Goal: Task Accomplishment & Management: Use online tool/utility

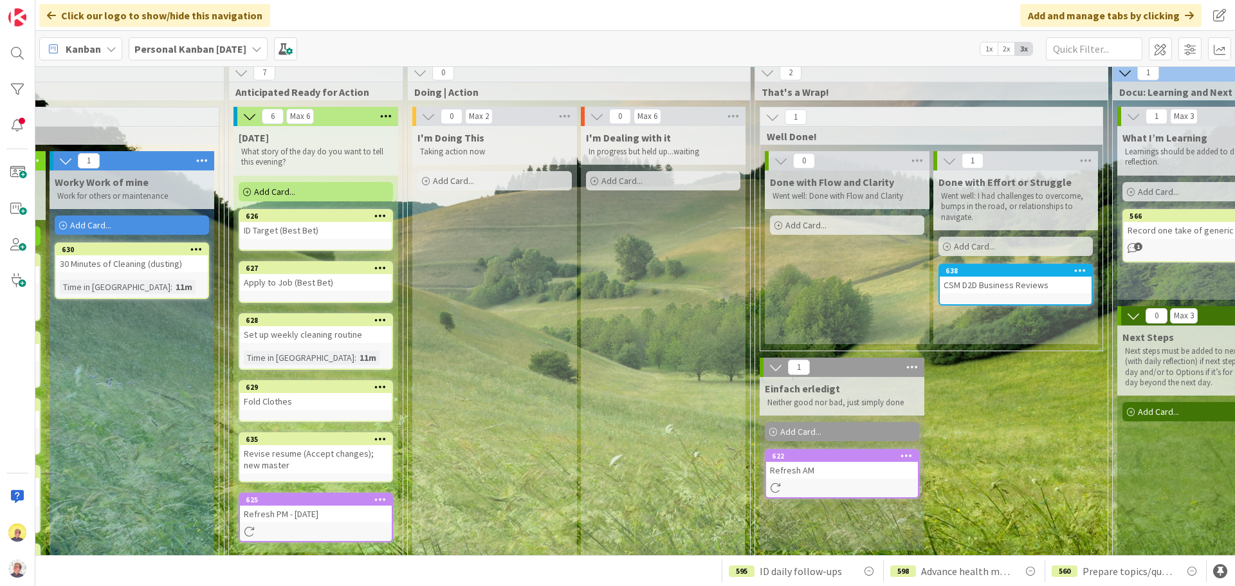
scroll to position [0, 492]
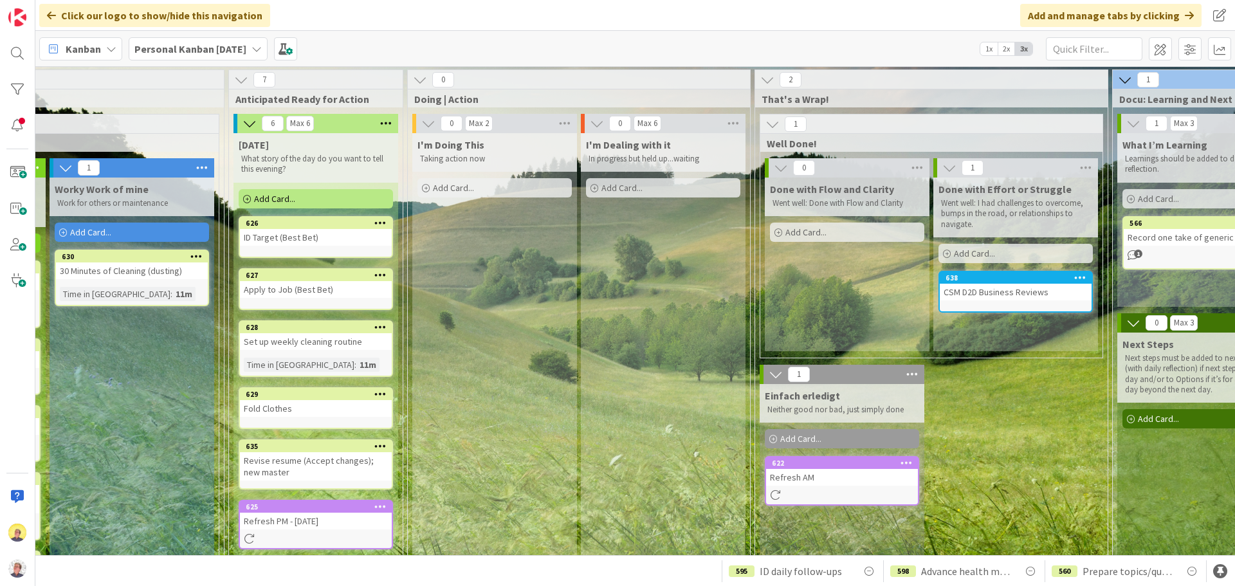
click at [313, 204] on div "Add Card..." at bounding box center [316, 198] width 154 height 19
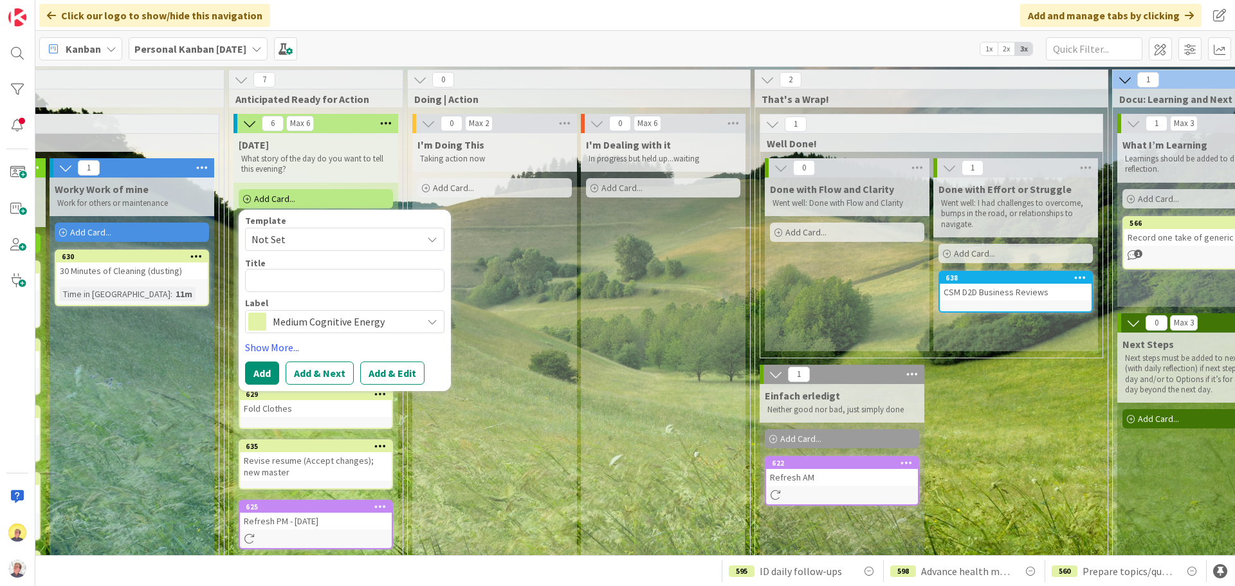
type textarea "x"
type textarea "I"
type textarea "x"
type textarea "ID"
type textarea "x"
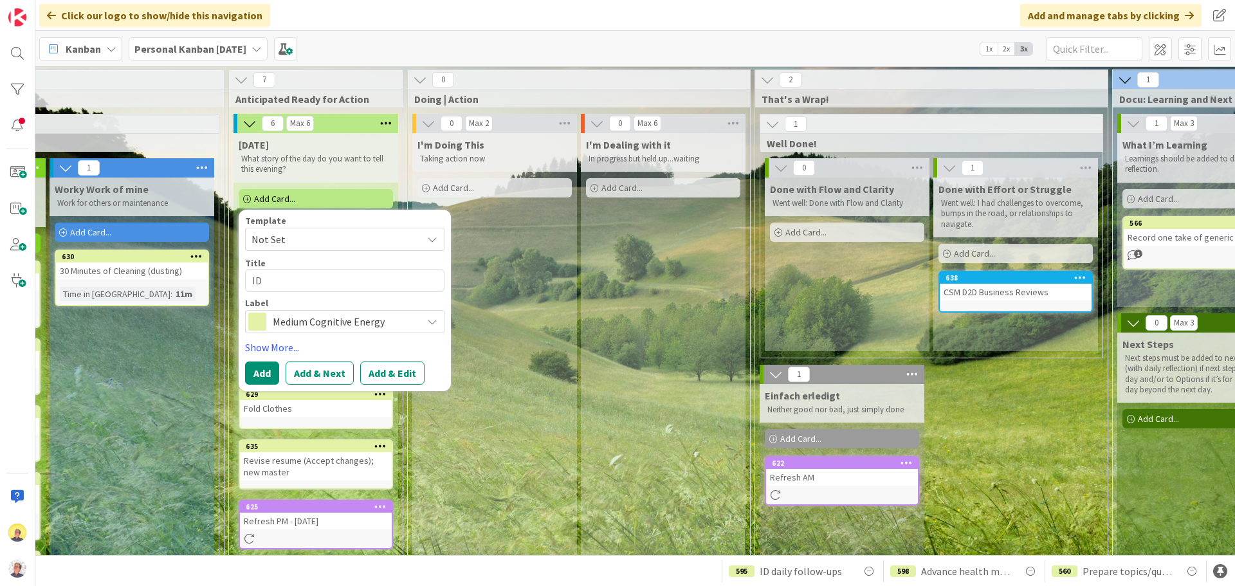
type textarea "ID"
type textarea "x"
type textarea "ID F"
type textarea "x"
type textarea "ID F/"
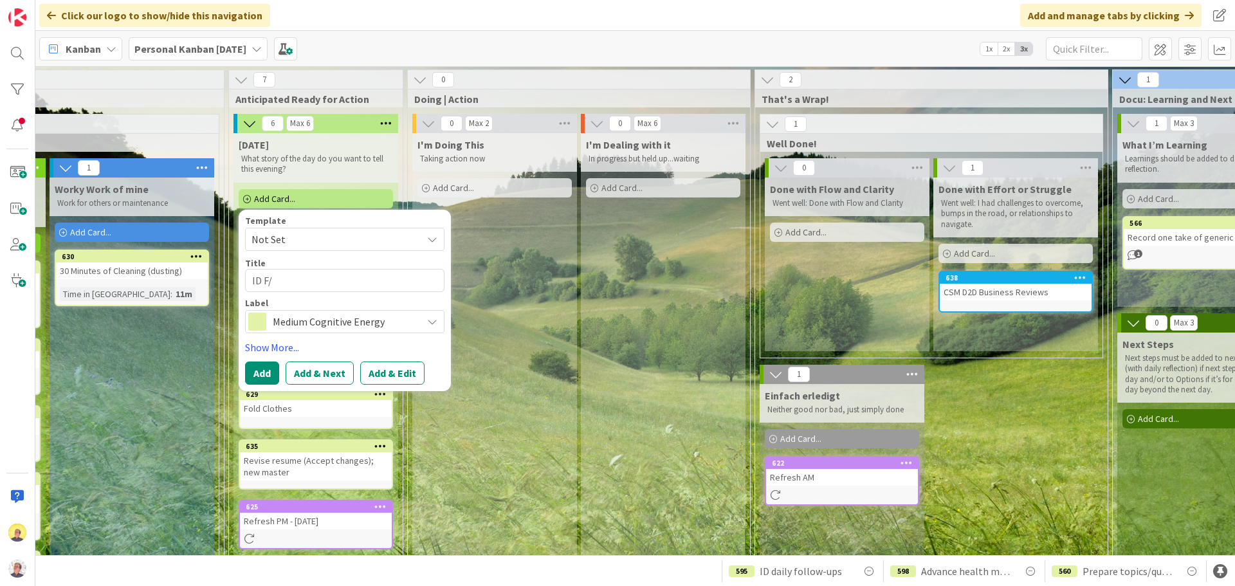
type textarea "x"
type textarea "ID F/U"
type textarea "x"
type textarea "ID F/Us"
type textarea "x"
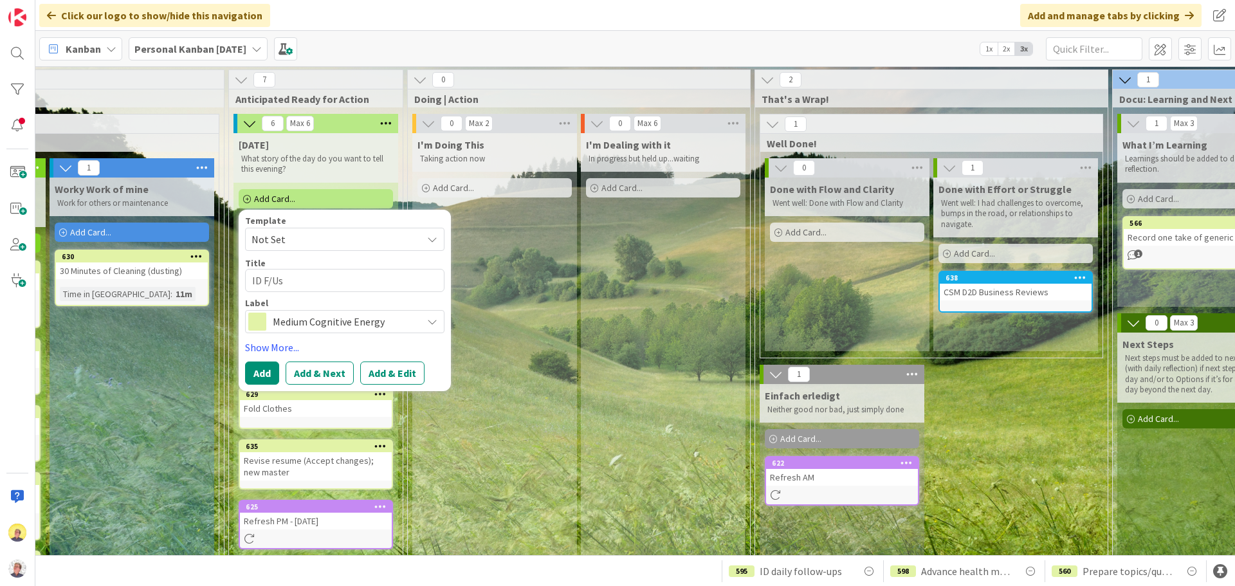
type textarea "ID F/Us"
type textarea "x"
type textarea "ID F/Us a"
type textarea "x"
type textarea "ID F/Us an"
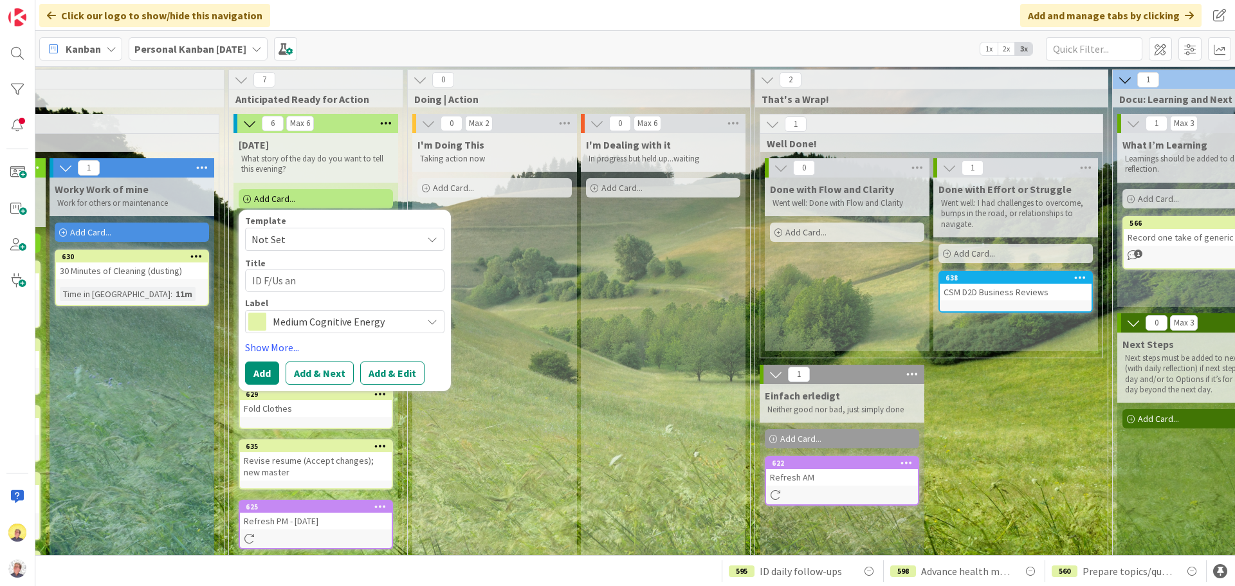
type textarea "x"
type textarea "ID F/Us and"
type textarea "x"
type textarea "ID F/Us and em"
type textarea "x"
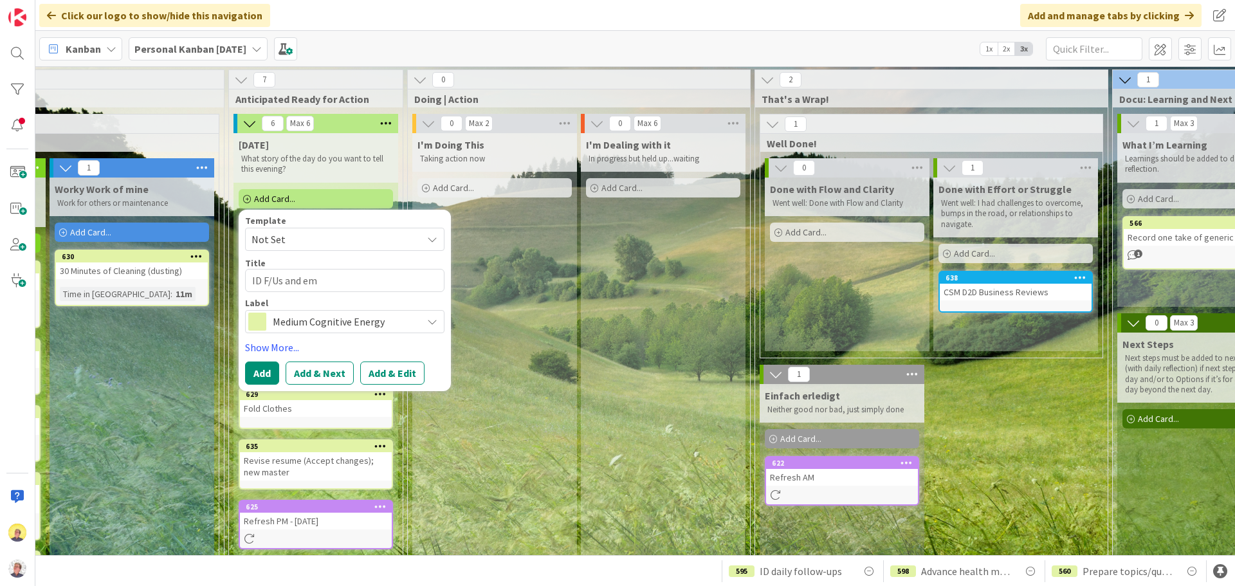
type textarea "ID F/Us and ema"
type textarea "x"
type textarea "ID F/Us and emai"
type textarea "x"
type textarea "ID F/Us and email"
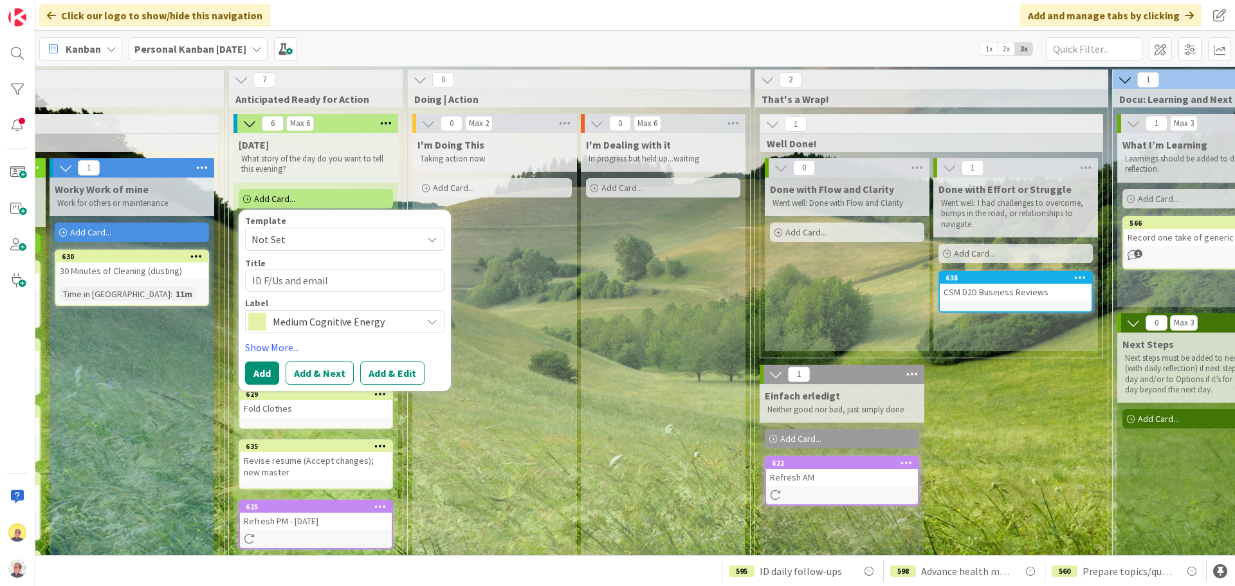
type textarea "x"
type textarea "ID F/Us and emai"
type textarea "x"
type textarea "ID F/Us and ema"
type textarea "x"
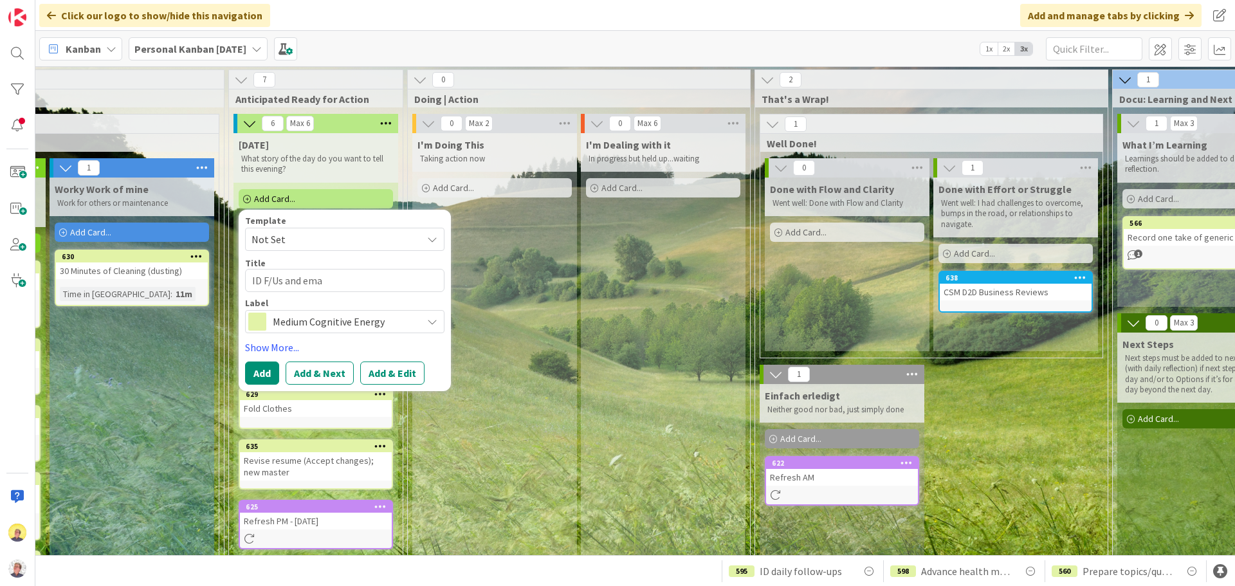
type textarea "ID F/Us and em"
type textarea "x"
type textarea "ID F/Us and e"
type textarea "x"
type textarea "ID F/Us and"
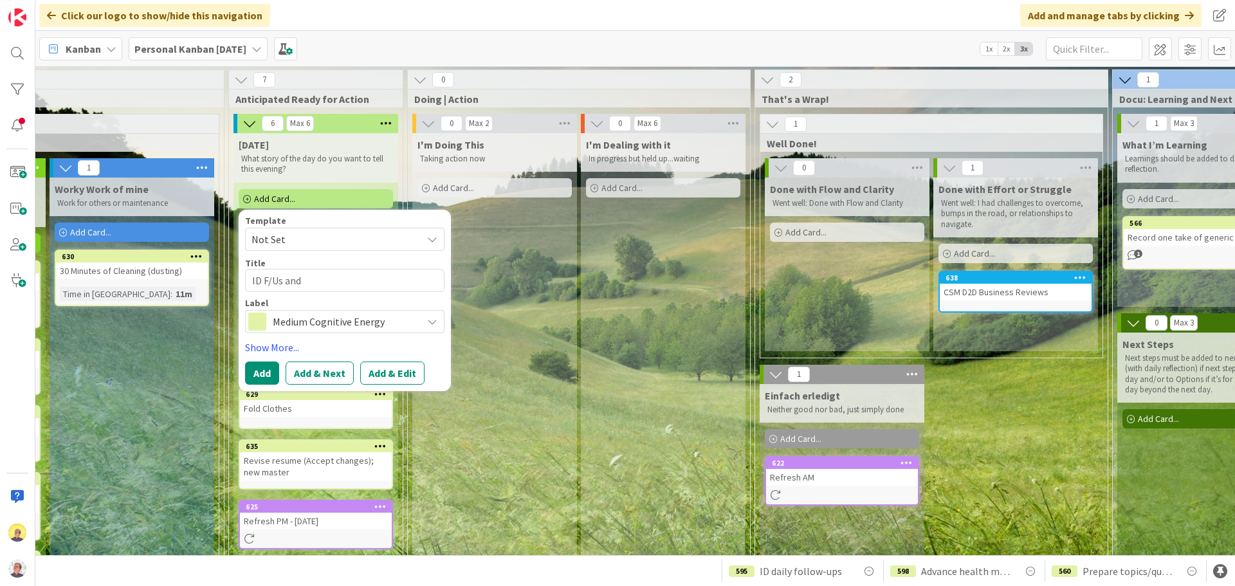
type textarea "x"
type textarea "ID F/Us an"
type textarea "x"
type textarea "ID F/Us a"
type textarea "x"
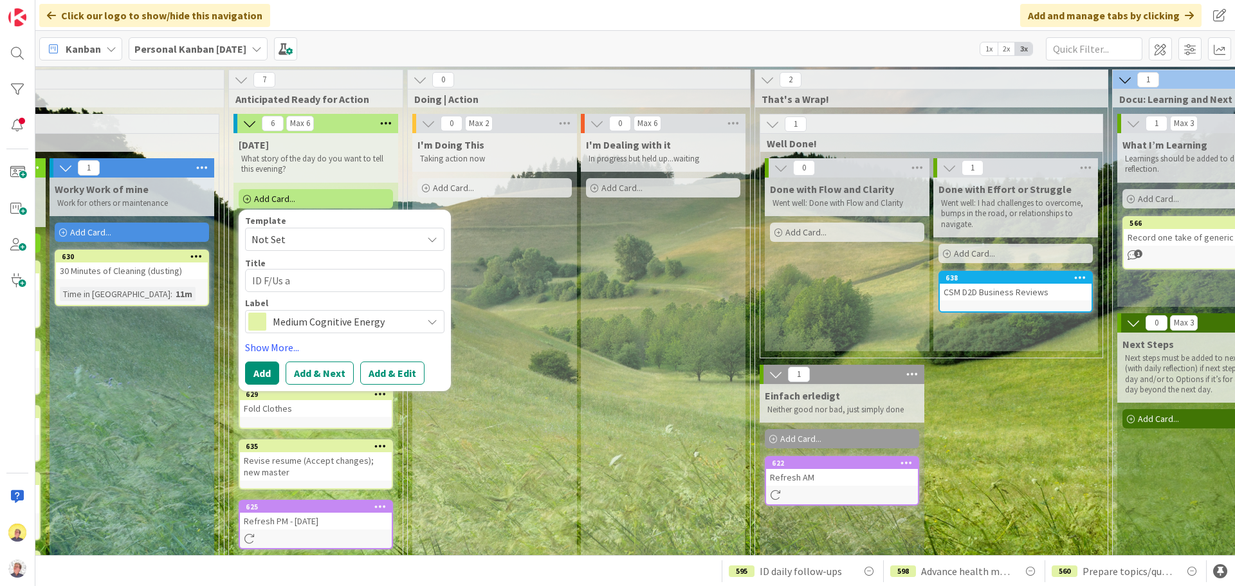
type textarea "ID F/Us"
type textarea "x"
type textarea "ID F/Us"
type textarea "x"
type textarea "ID F/Us,"
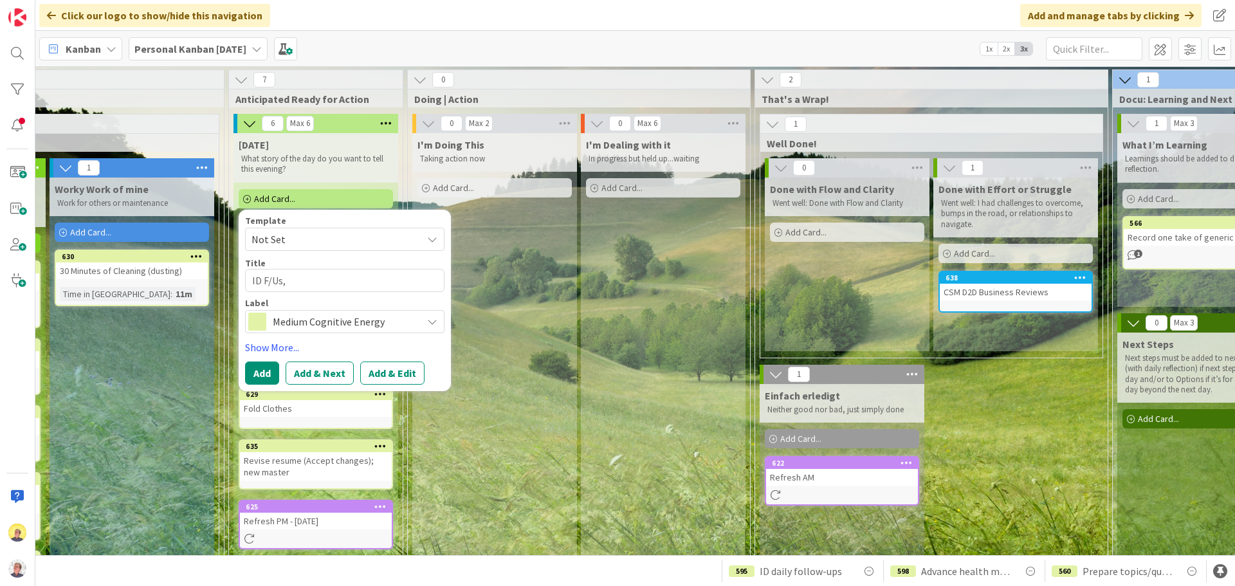
type textarea "x"
type textarea "ID F/Us,"
type textarea "x"
type textarea "ID F/Us, d"
type textarea "x"
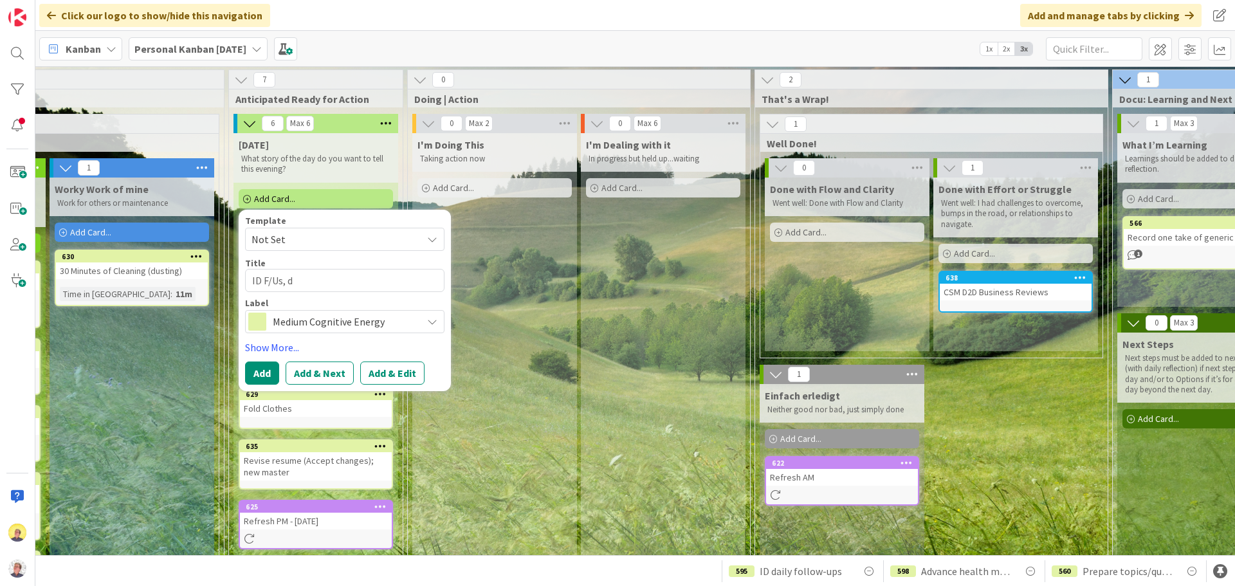
type textarea "ID F/Us, da"
type textarea "x"
type textarea "ID F/Us, dar"
type textarea "x"
type textarea "ID F/Us, da"
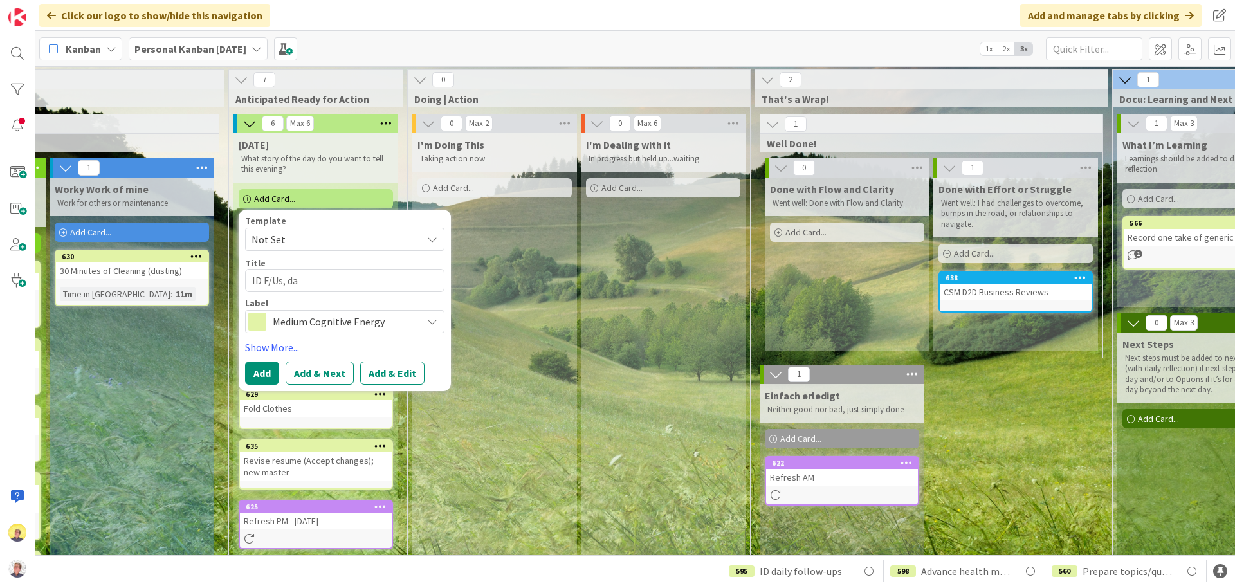
type textarea "x"
type textarea "ID F/Us, d"
type textarea "x"
type textarea "ID F/Us, dr"
type textarea "x"
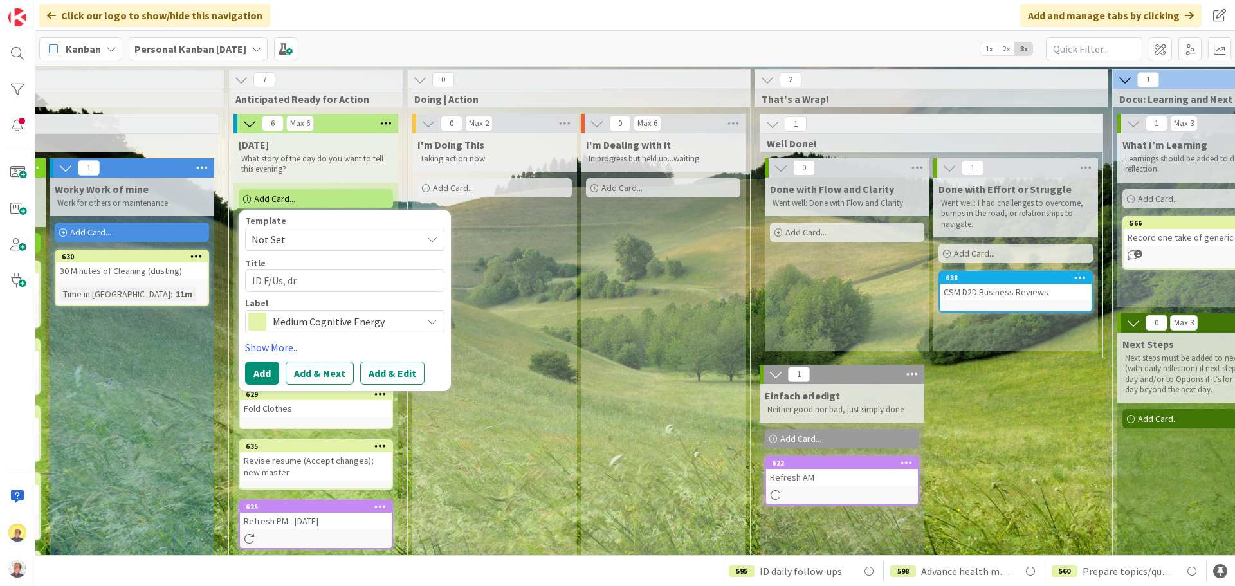
type textarea "ID F/Us, dra"
type textarea "x"
type textarea "ID F/Us, draf"
type textarea "x"
type textarea "ID F/Us, draft"
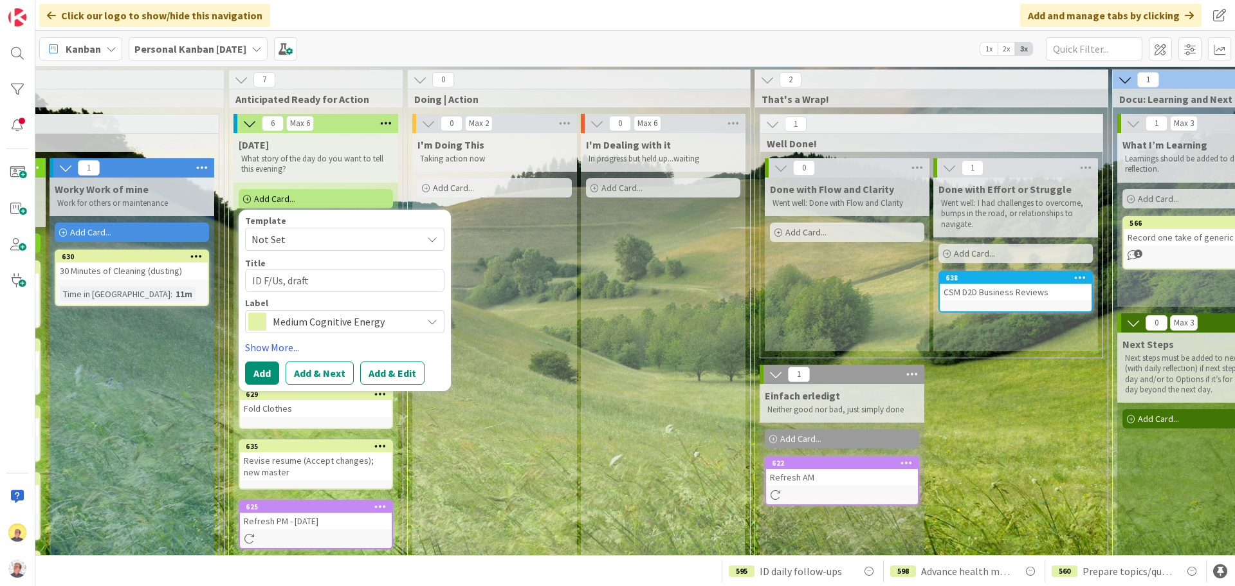
type textarea "x"
type textarea "ID F/Us, draft"
type textarea "x"
type textarea "ID F/Us, draft e"
type textarea "x"
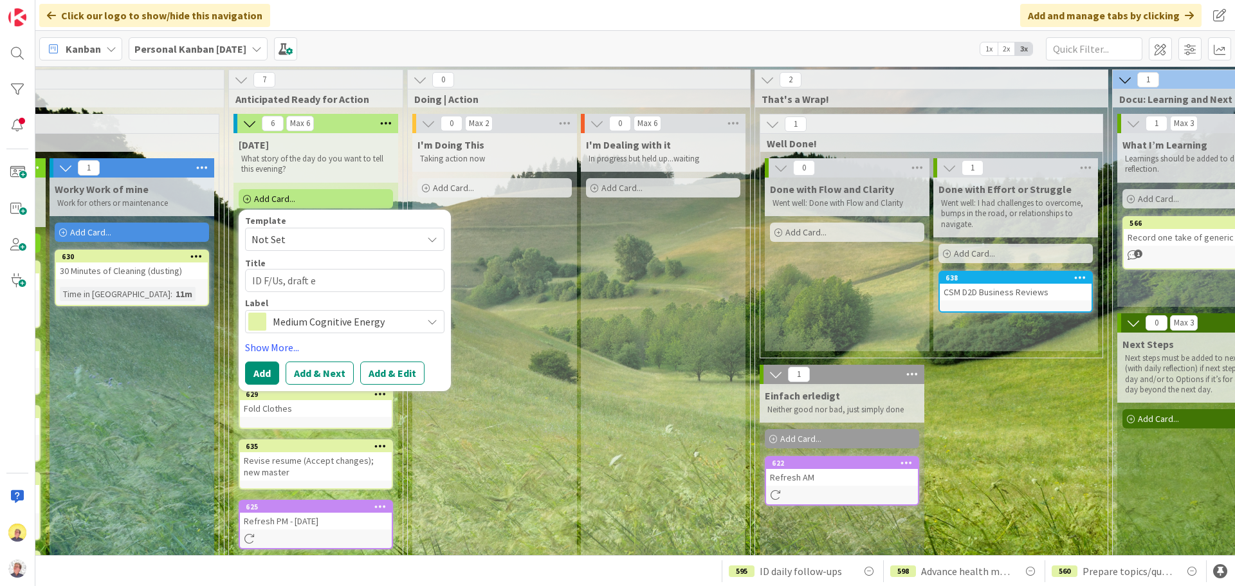
type textarea "ID F/Us, draft em"
type textarea "x"
type textarea "ID F/Us, draft emai"
type textarea "x"
type textarea "ID F/Us, draft emails"
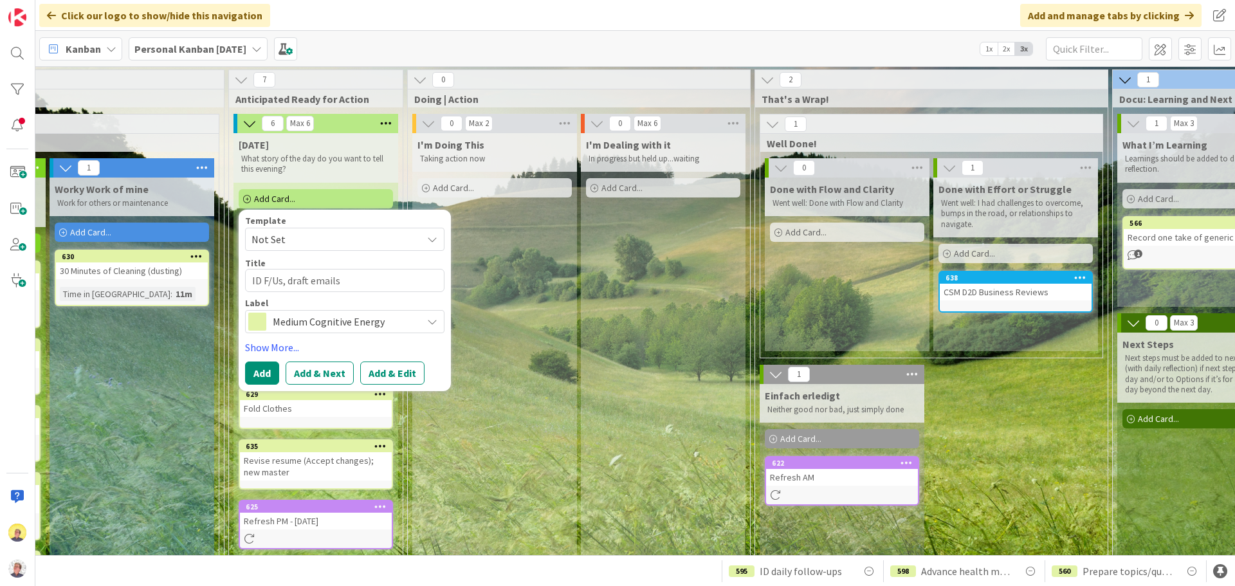
type textarea "x"
type textarea "ID F/Us, draft emails,"
type textarea "x"
type textarea "ID F/Us, draft emails,"
type textarea "x"
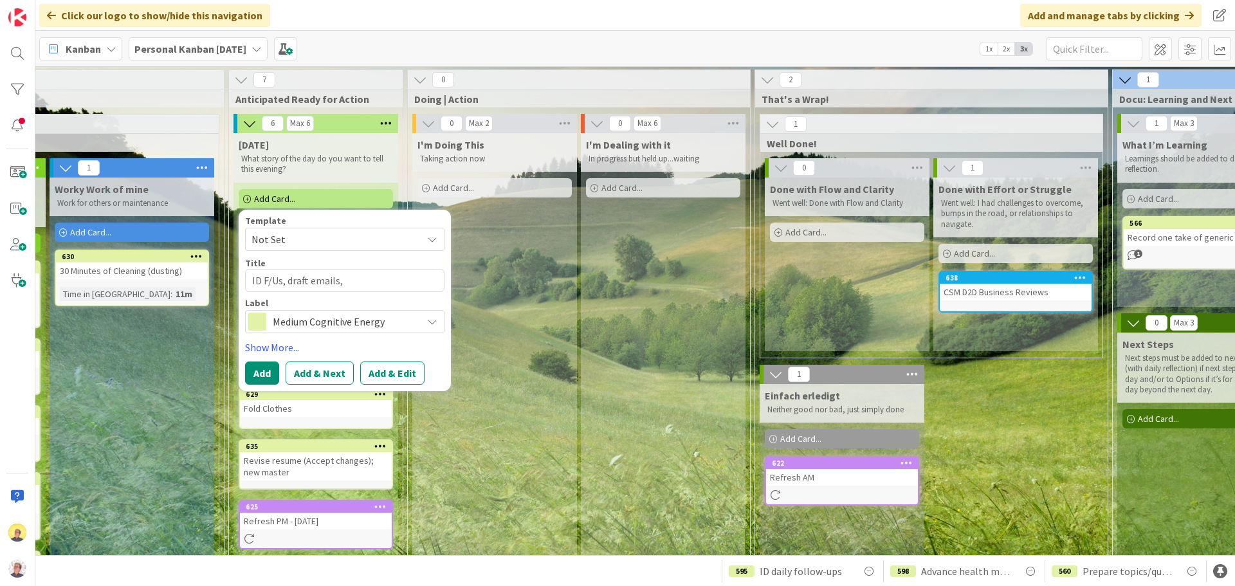
type textarea "ID F/Us, draft emails, a"
type textarea "x"
type textarea "ID F/Us, draft emails, an"
type textarea "x"
type textarea "ID F/Us, draft emails, and"
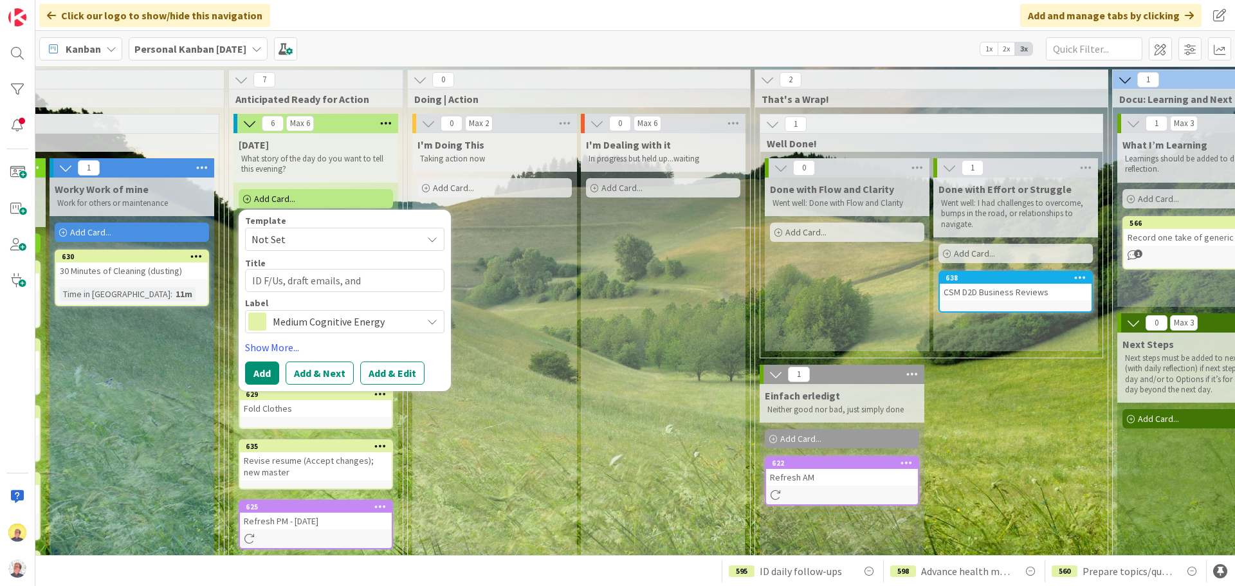
type textarea "x"
type textarea "ID F/Us, draft emails, and"
type textarea "x"
type textarea "ID F/Us, draft emails, and s"
type textarea "x"
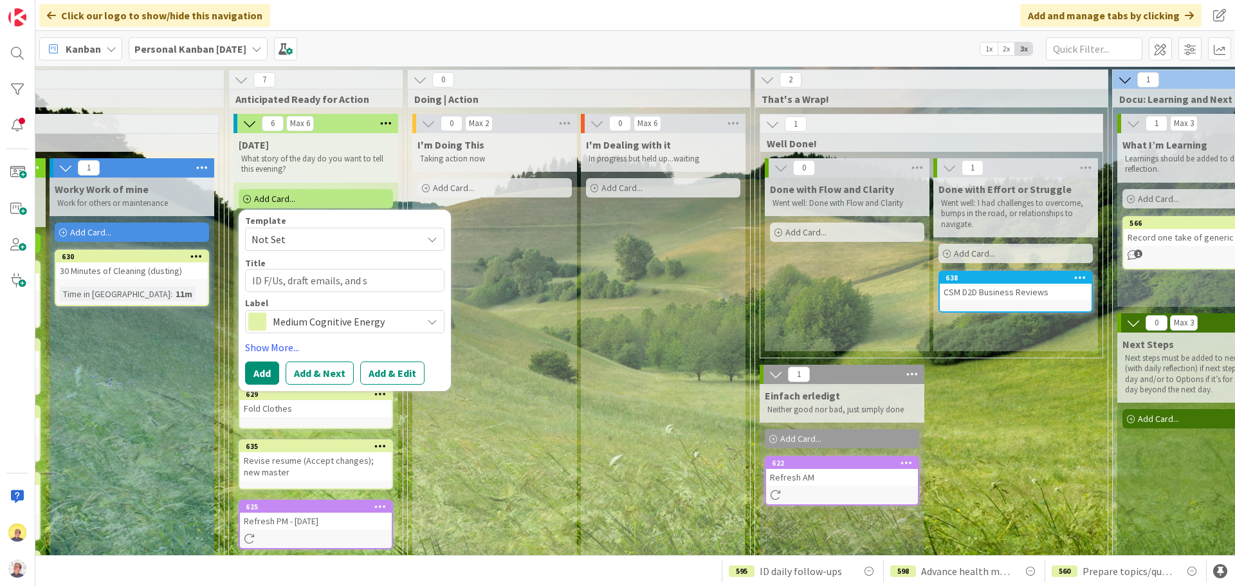
type textarea "ID F/Us, draft emails, and se"
type textarea "x"
type textarea "ID F/Us, draft emails, and sen"
type textarea "x"
type textarea "ID F/Us, draft emails, and send"
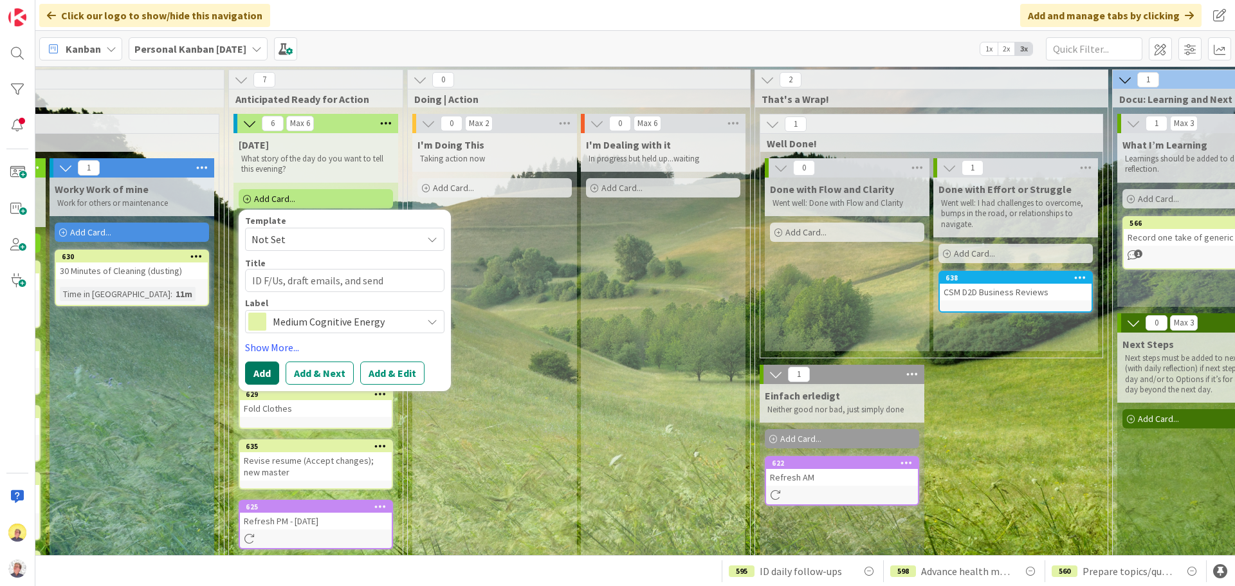
click at [259, 374] on button "Add" at bounding box center [262, 372] width 34 height 23
